Goal: Transaction & Acquisition: Download file/media

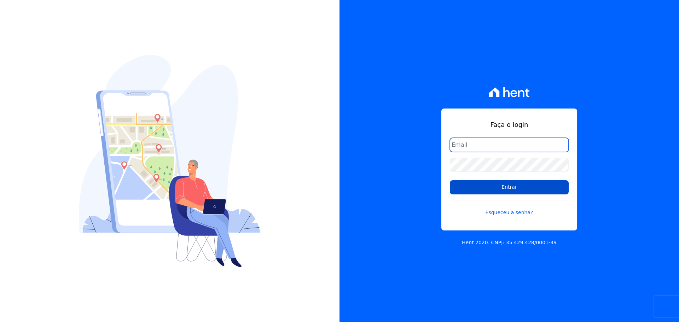
type input "[PERSON_NAME][EMAIL_ADDRESS][DOMAIN_NAME]"
click at [520, 184] on input "Entrar" at bounding box center [509, 187] width 119 height 14
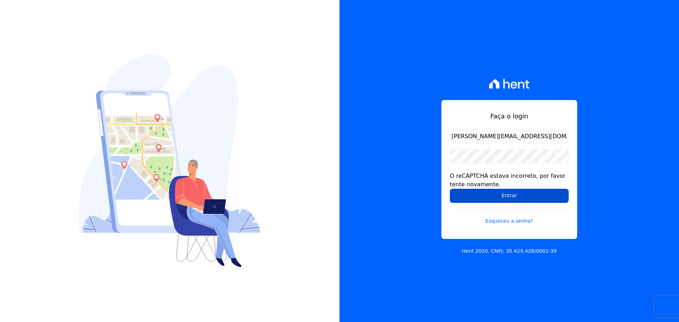
click at [514, 201] on input "Entrar" at bounding box center [509, 196] width 119 height 14
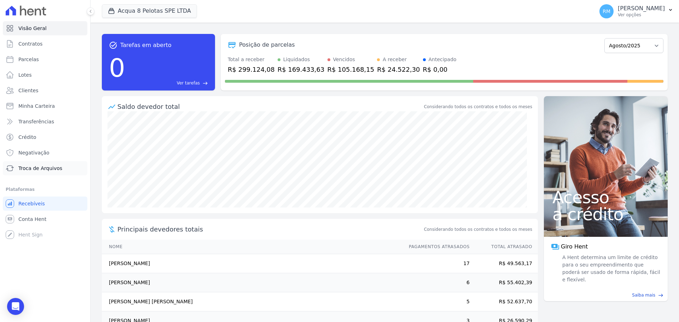
click at [31, 166] on span "Troca de Arquivos" at bounding box center [40, 168] width 44 height 7
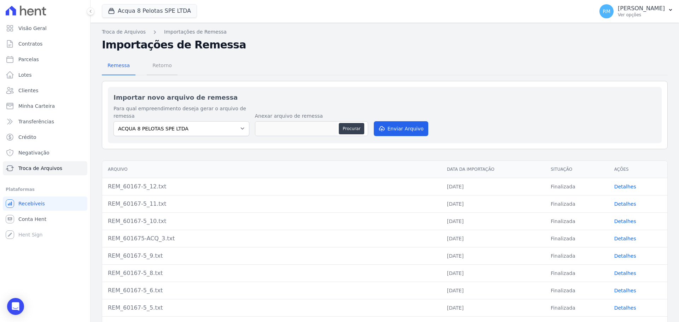
click at [165, 65] on span "Retorno" at bounding box center [162, 65] width 28 height 14
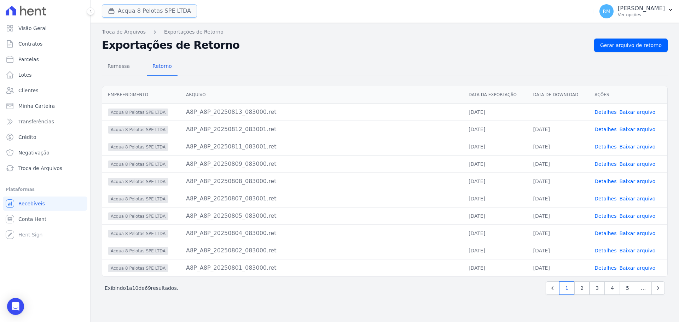
click at [173, 10] on button "Acqua 8 Pelotas SPE LTDA" at bounding box center [149, 10] width 95 height 13
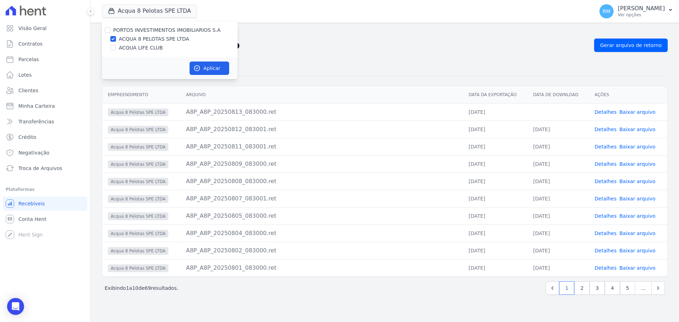
click at [148, 48] on label "ACQUA LIFE CLUB" at bounding box center [141, 47] width 44 height 7
click at [116, 48] on input "ACQUA LIFE CLUB" at bounding box center [113, 48] width 6 height 6
checkbox input "true"
drag, startPoint x: 195, startPoint y: 70, endPoint x: 198, endPoint y: 79, distance: 9.1
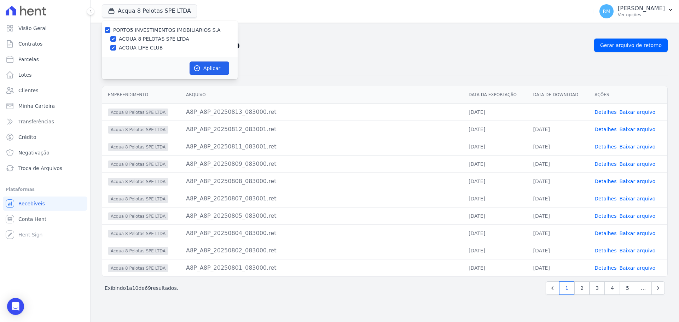
click at [195, 71] on icon "button" at bounding box center [196, 68] width 5 height 5
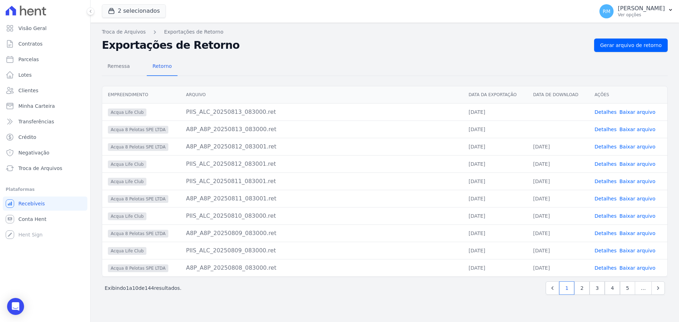
click at [638, 112] on link "Baixar arquivo" at bounding box center [637, 112] width 36 height 6
click at [627, 128] on link "Baixar arquivo" at bounding box center [637, 130] width 36 height 6
